Goal: Task Accomplishment & Management: Use online tool/utility

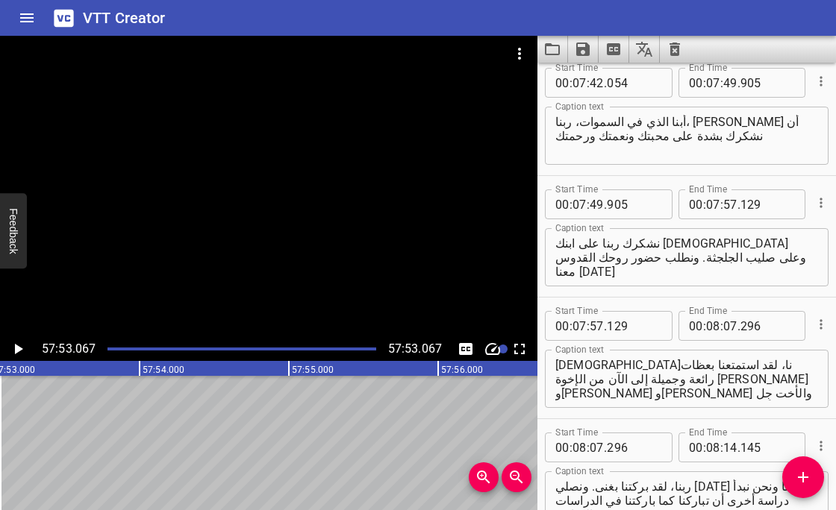
scroll to position [2941, 0]
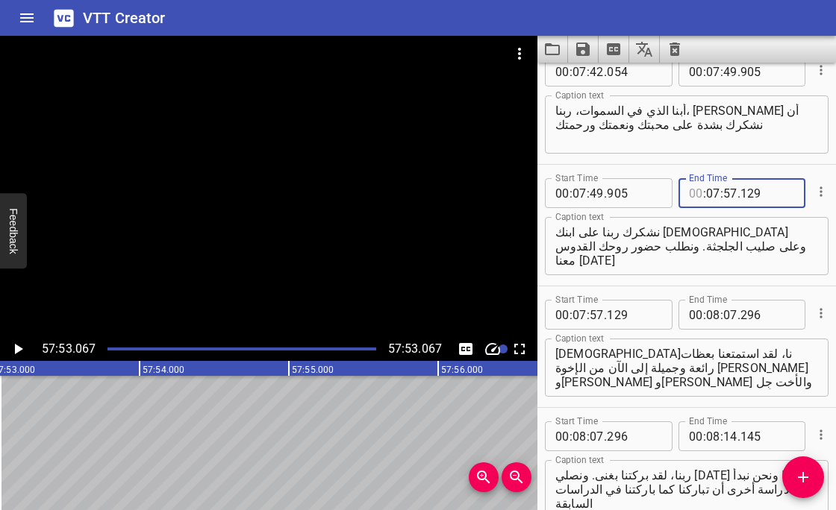
click at [613, 263] on textarea "نشكرك ربنا على ابنك [DEMOGRAPHIC_DATA] وعلى صليب الجلجثة. ونطلب حضور روحك القدو…" at bounding box center [686, 246] width 263 height 43
type input "00"
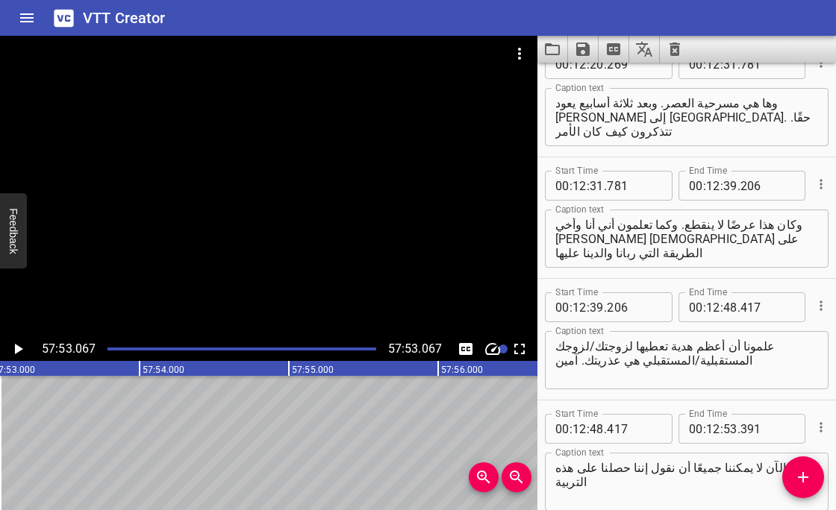
scroll to position [7479, 0]
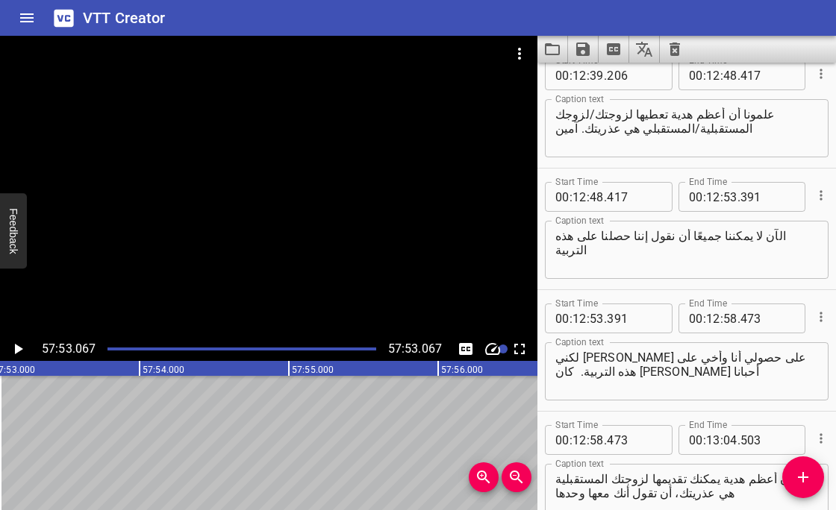
click at [613, 283] on div "Start Time 00 : 12 : 48 . 417 Start Time End Time 00 : 12 : 53 . 391 End Time C…" at bounding box center [686, 229] width 298 height 121
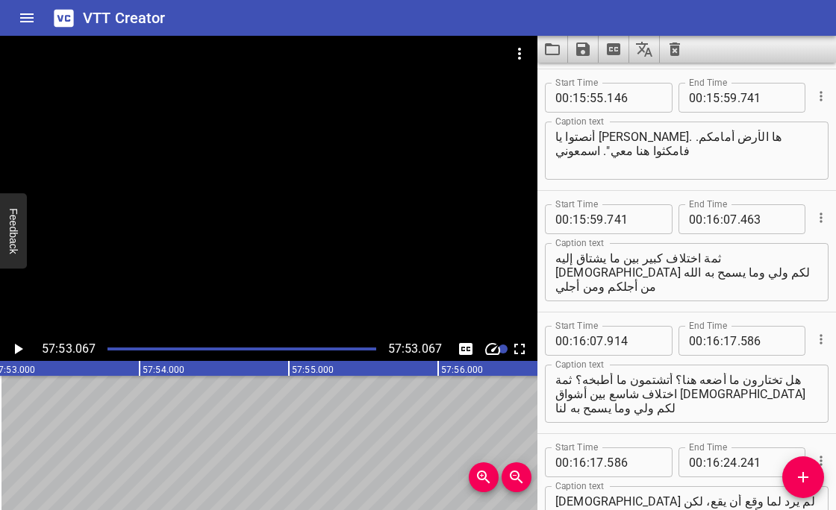
scroll to position [11194, 0]
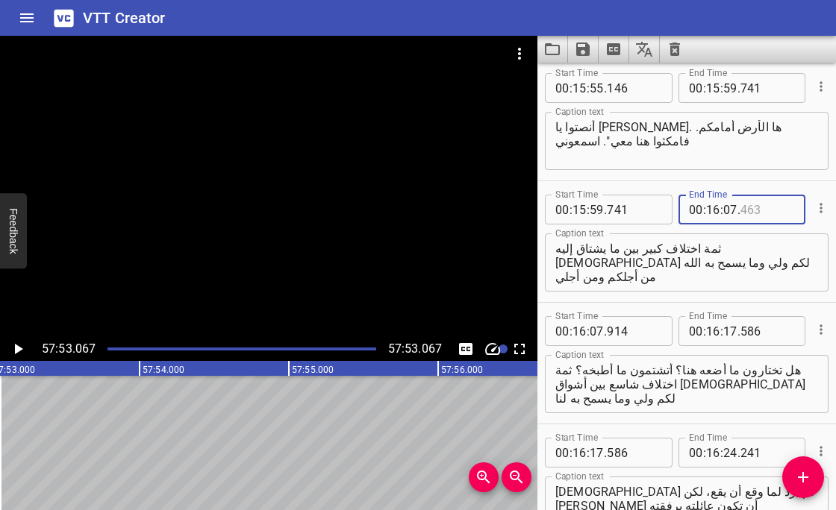
click at [613, 210] on input "number" at bounding box center [767, 210] width 54 height 30
type input "914"
click at [613, 303] on div "Start Time 00 : 16 : 07 . 914 Start Time End Time 00 : 16 : 17 . 586 End Time C…" at bounding box center [686, 363] width 298 height 121
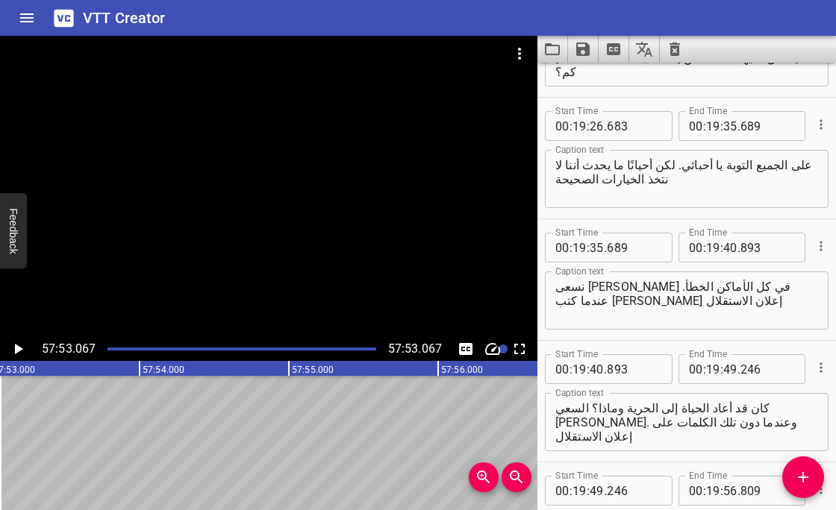
scroll to position [14081, 0]
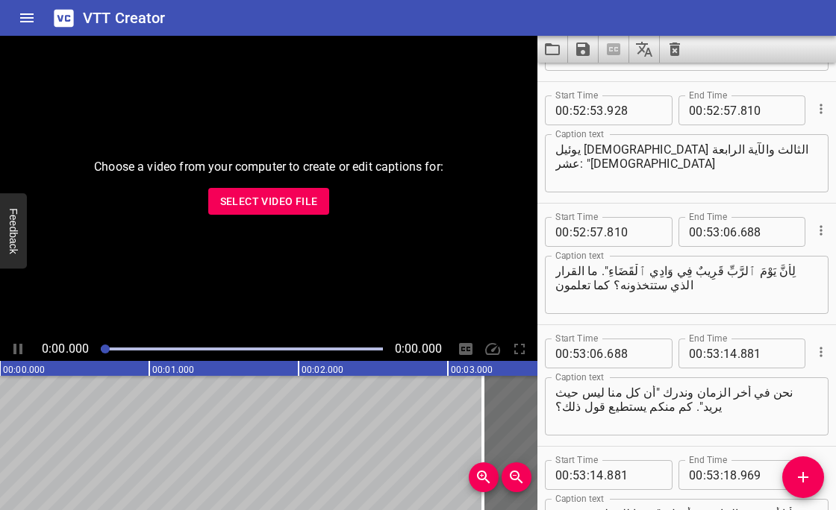
scroll to position [45472, 0]
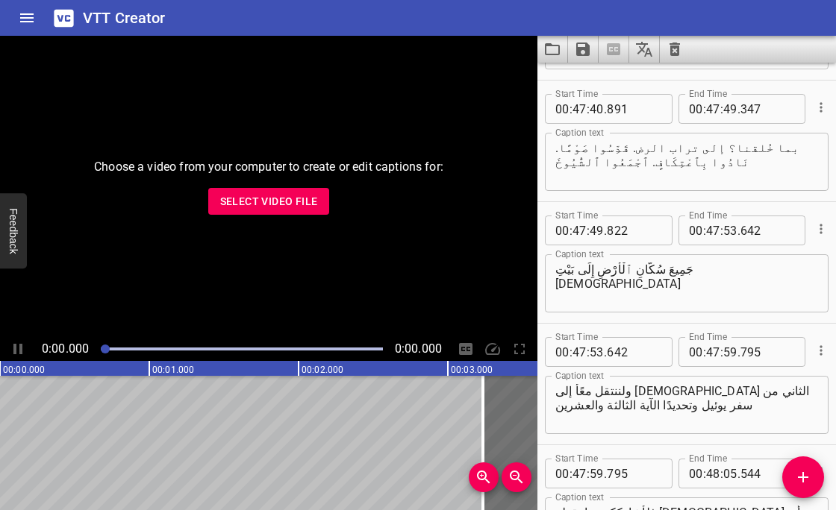
scroll to position [41213, 0]
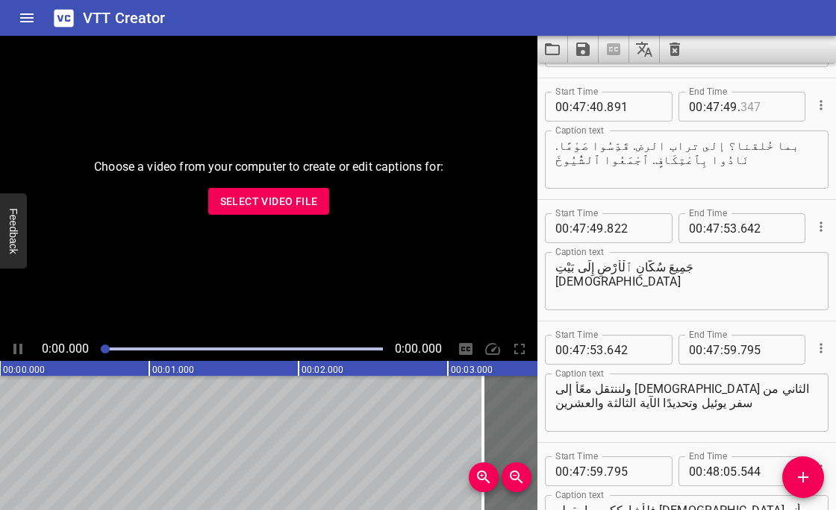
click at [748, 105] on input "number" at bounding box center [767, 107] width 54 height 30
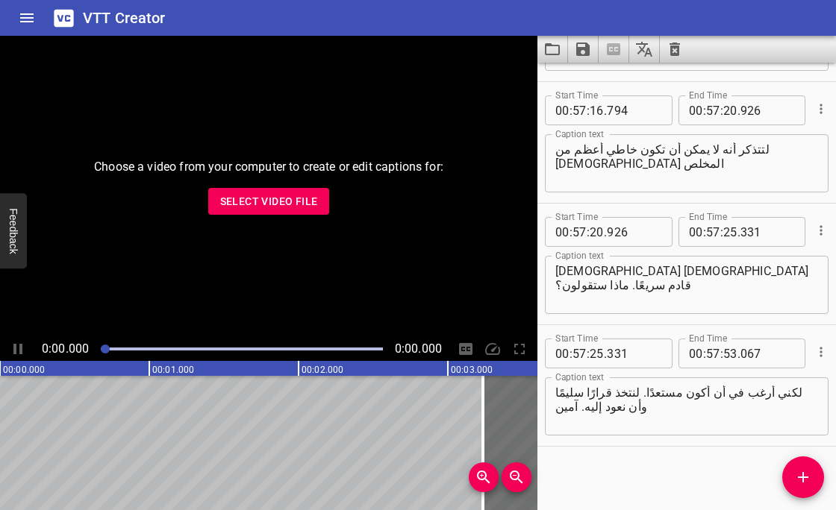
scroll to position [51550, 0]
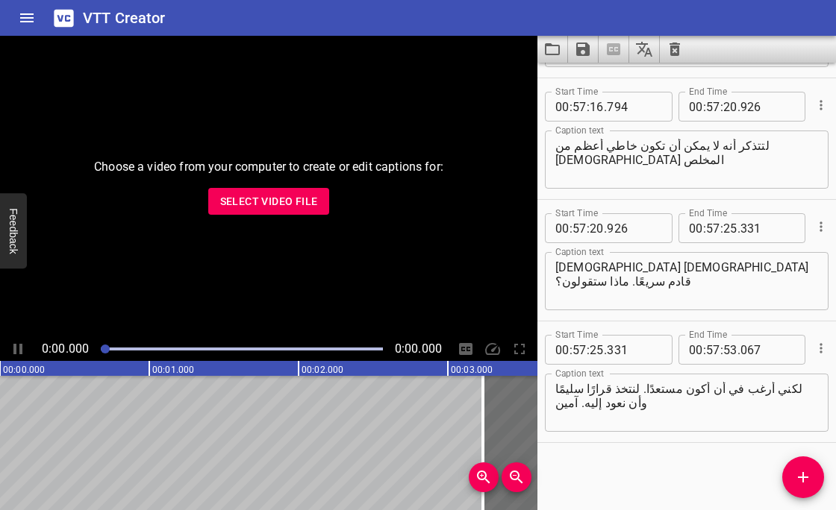
type input "822"
click at [582, 52] on icon "Save captions to file" at bounding box center [583, 49] width 18 height 18
type input "822"
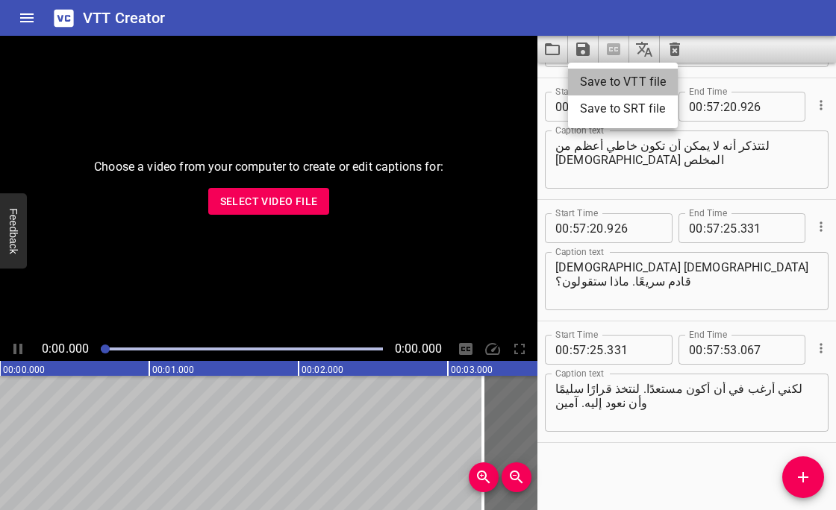
click at [620, 84] on li "Save to VTT file" at bounding box center [623, 82] width 110 height 27
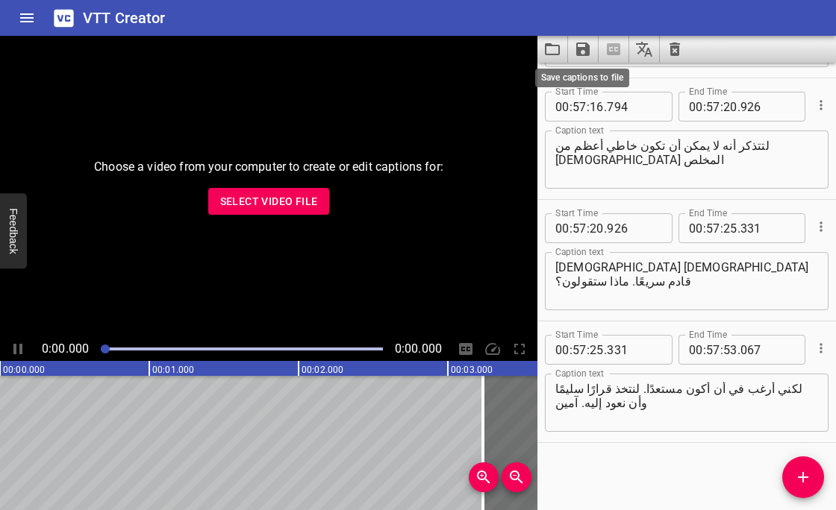
click at [585, 50] on icon "Save captions to file" at bounding box center [582, 49] width 13 height 13
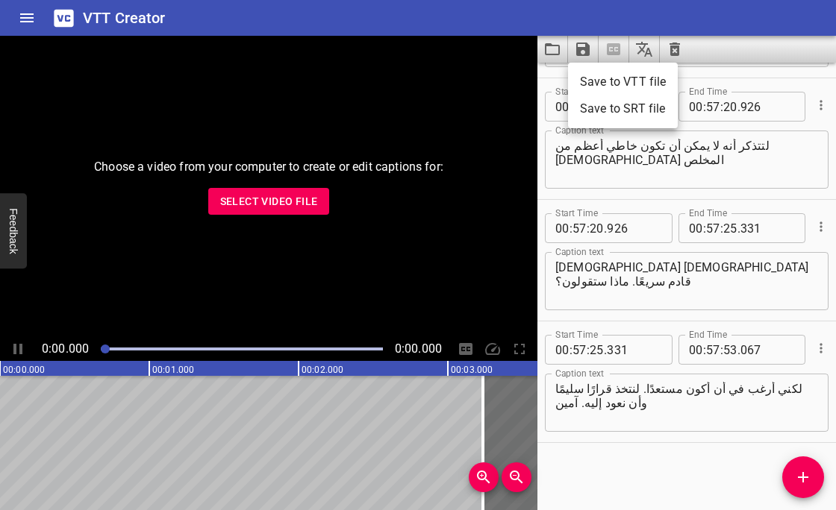
click at [610, 78] on li "Save to VTT file" at bounding box center [623, 82] width 110 height 27
click at [431, 19] on div "VTT Creator" at bounding box center [418, 18] width 836 height 36
